Goal: Navigation & Orientation: Find specific page/section

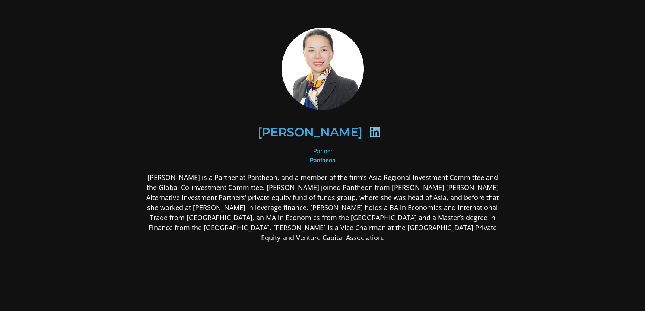
drag, startPoint x: 52, startPoint y: 92, endPoint x: 40, endPoint y: 91, distance: 11.9
click at [40, 91] on section "[PERSON_NAME] Partner Pantheon [PERSON_NAME] is a Partner at Pantheon, and a me…" at bounding box center [322, 194] width 645 height 388
click at [54, 93] on section "[PERSON_NAME] Partner Pantheon [PERSON_NAME] is a Partner at Pantheon, and a me…" at bounding box center [322, 194] width 645 height 388
click at [55, 90] on section "[PERSON_NAME] Partner Pantheon [PERSON_NAME] is a Partner at Pantheon, and a me…" at bounding box center [322, 194] width 645 height 388
click at [52, 91] on section "[PERSON_NAME] Partner Pantheon [PERSON_NAME] is a Partner at Pantheon, and a me…" at bounding box center [322, 194] width 645 height 388
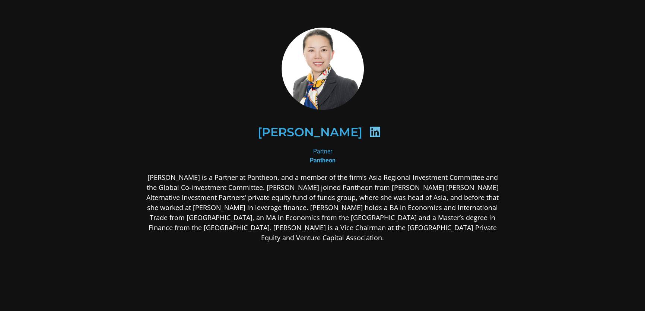
drag, startPoint x: 52, startPoint y: 91, endPoint x: 273, endPoint y: 102, distance: 221.5
click at [45, 91] on section "[PERSON_NAME] Partner Pantheon [PERSON_NAME] is a Partner at Pantheon, and a me…" at bounding box center [322, 194] width 645 height 388
click at [369, 130] on icon at bounding box center [375, 132] width 12 height 12
click at [369, 132] on icon at bounding box center [375, 132] width 12 height 12
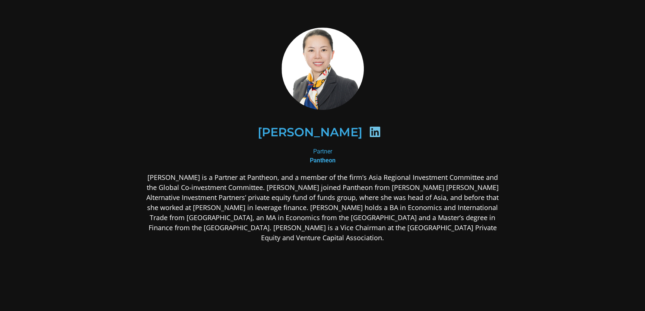
click at [323, 157] on b "Pantheon" at bounding box center [323, 160] width 26 height 7
click at [369, 132] on icon at bounding box center [375, 132] width 12 height 12
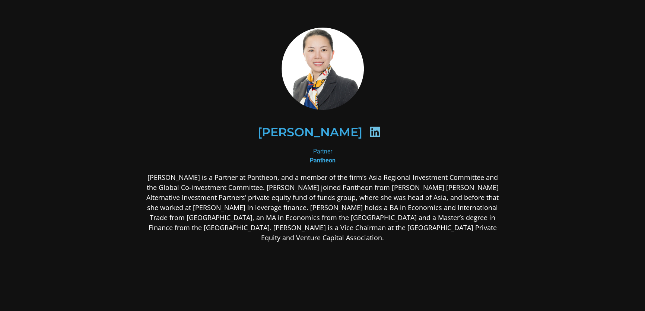
click at [165, 137] on div "[PERSON_NAME]" at bounding box center [323, 132] width 326 height 38
click at [97, 135] on section "[PERSON_NAME] Partner Pantheon [PERSON_NAME] is a Partner at Pantheon, and a me…" at bounding box center [322, 194] width 645 height 388
